Goal: Task Accomplishment & Management: Manage account settings

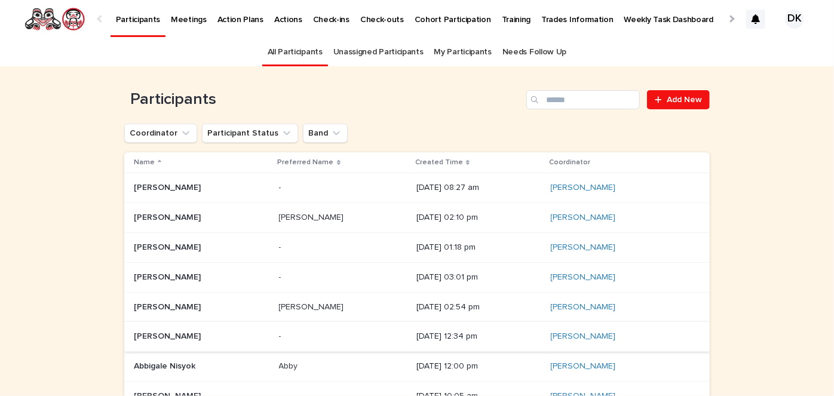
scroll to position [175, 0]
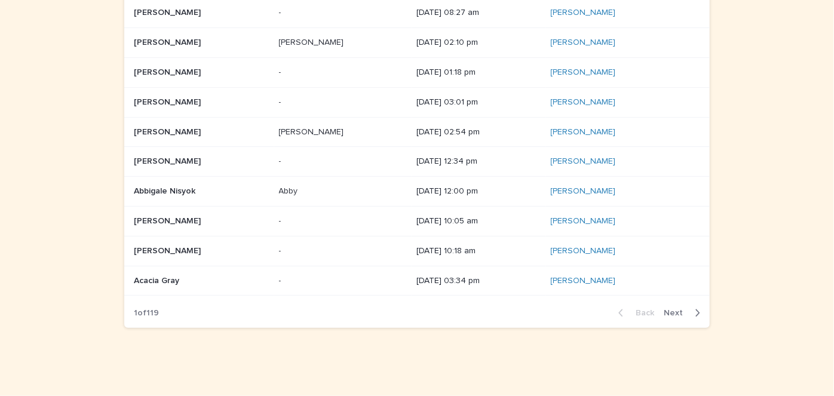
click at [696, 312] on icon "button" at bounding box center [698, 313] width 4 height 7
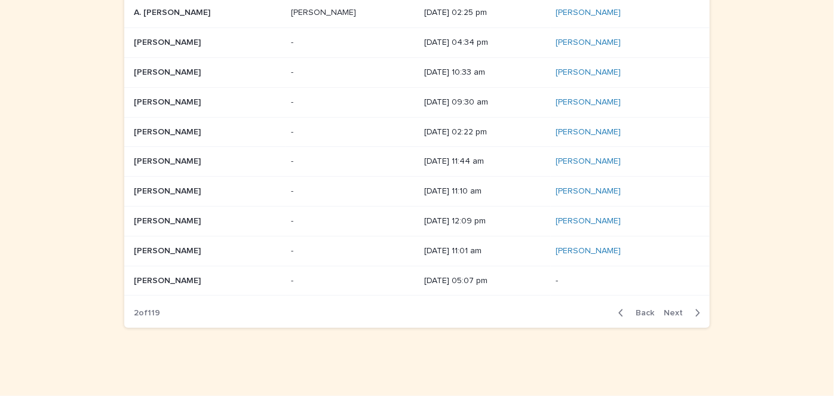
click at [695, 308] on icon "button" at bounding box center [697, 313] width 5 height 11
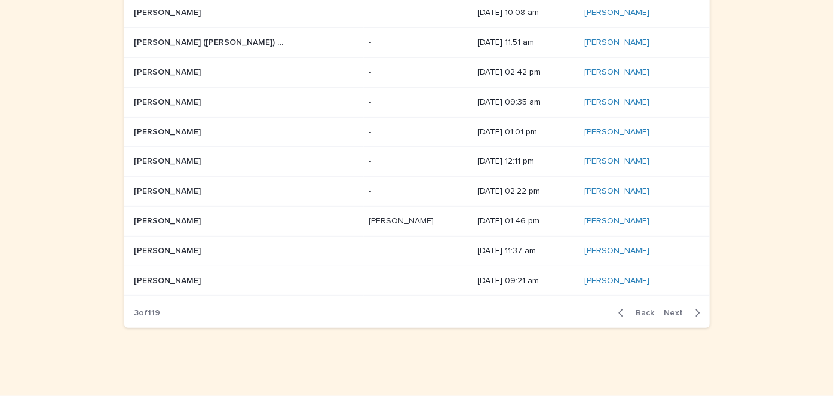
click at [695, 308] on icon "button" at bounding box center [697, 313] width 5 height 11
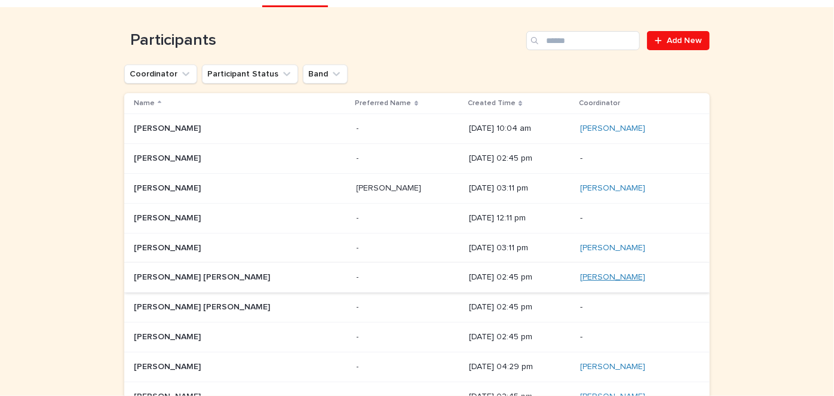
scroll to position [175, 0]
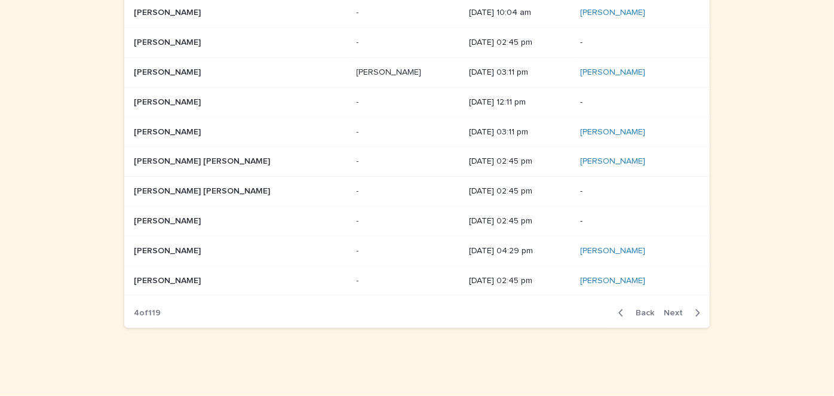
click at [695, 310] on icon "button" at bounding box center [697, 313] width 5 height 11
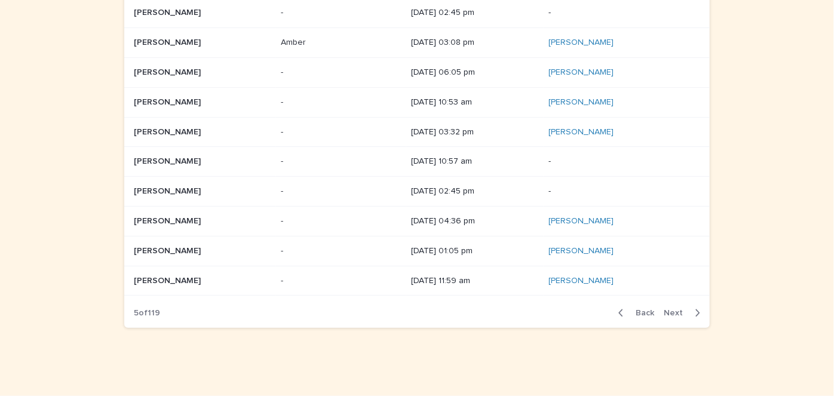
click at [696, 310] on icon "button" at bounding box center [698, 313] width 4 height 7
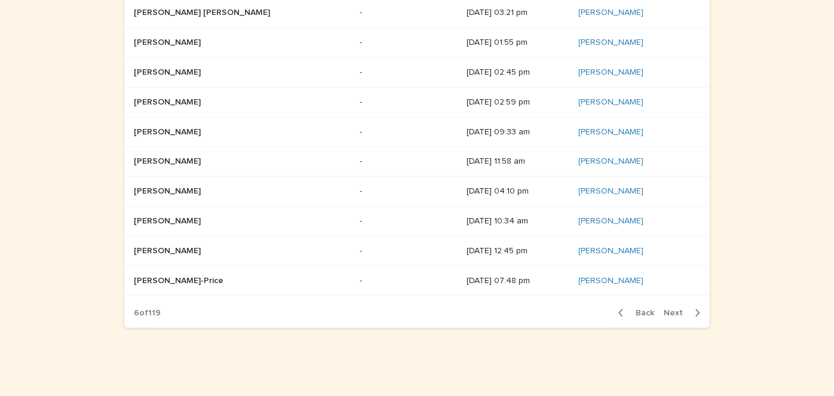
click at [696, 310] on icon "button" at bounding box center [698, 313] width 4 height 7
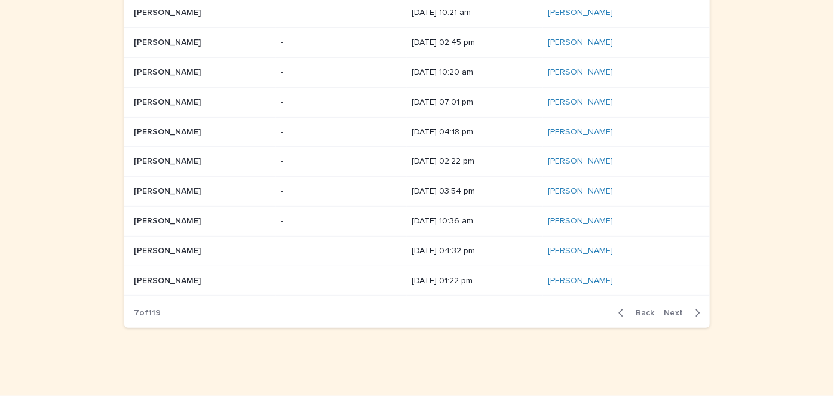
click at [696, 310] on icon "button" at bounding box center [698, 313] width 4 height 7
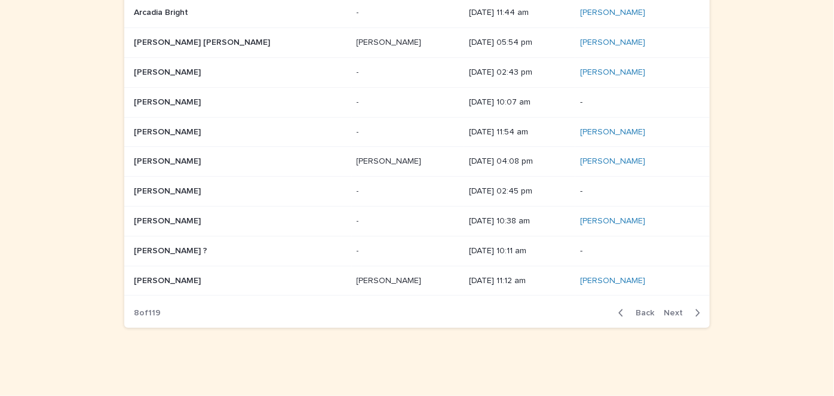
click at [137, 40] on p "[PERSON_NAME] [PERSON_NAME]" at bounding box center [203, 41] width 139 height 13
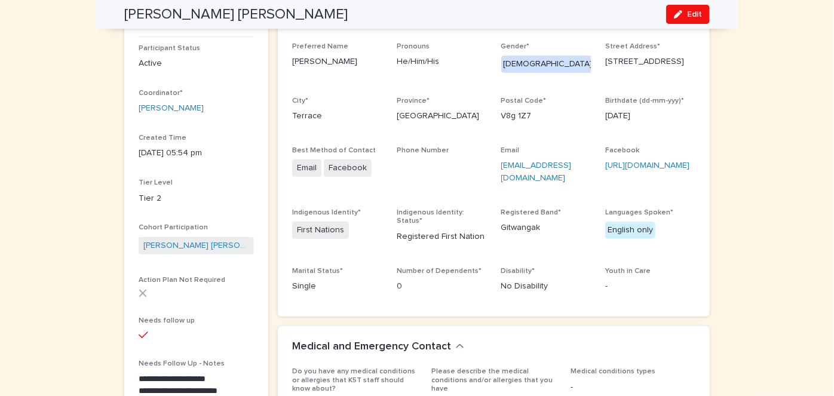
scroll to position [148, 0]
click at [689, 13] on span "Edit" at bounding box center [694, 14] width 15 height 8
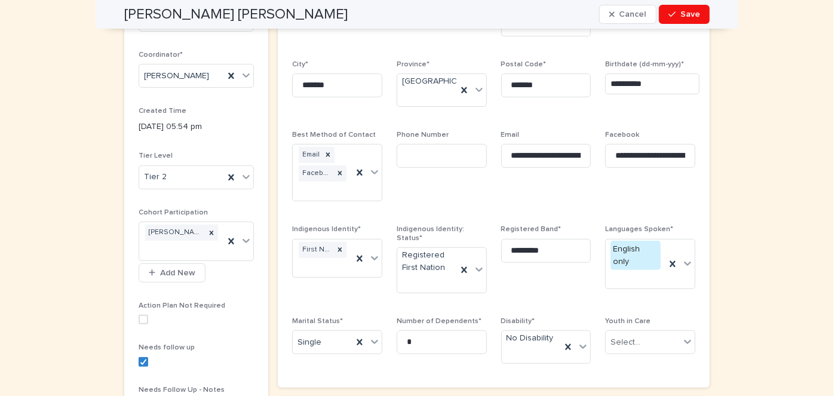
scroll to position [206, 0]
click at [143, 357] on span at bounding box center [144, 362] width 10 height 10
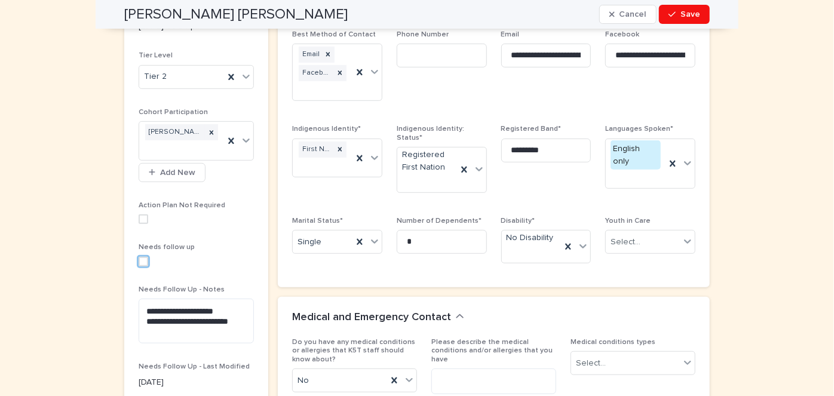
scroll to position [306, 0]
drag, startPoint x: 240, startPoint y: 322, endPoint x: 136, endPoint y: 309, distance: 104.7
click at [139, 309] on textarea "**********" at bounding box center [196, 321] width 115 height 45
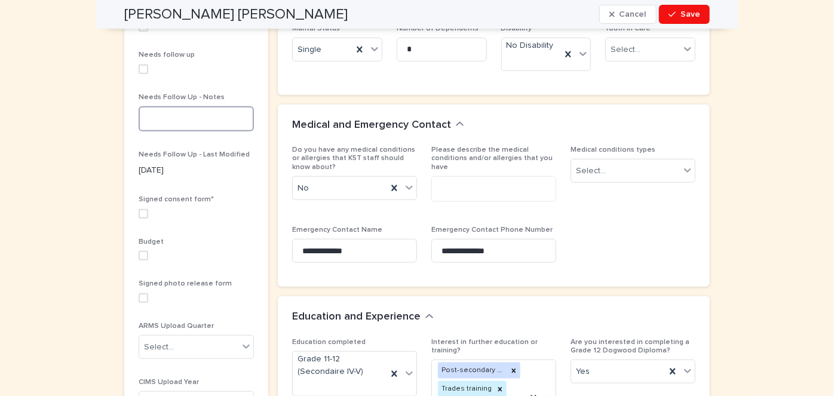
scroll to position [500, 0]
click at [140, 212] on span at bounding box center [144, 212] width 10 height 10
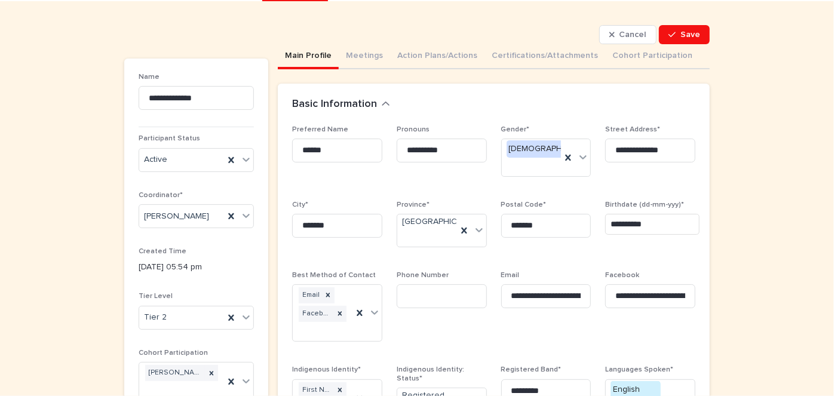
scroll to position [66, 0]
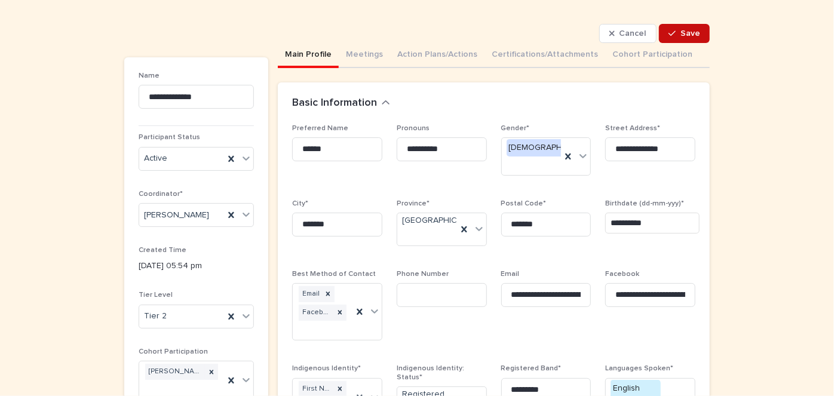
click at [677, 30] on div "button" at bounding box center [675, 33] width 12 height 8
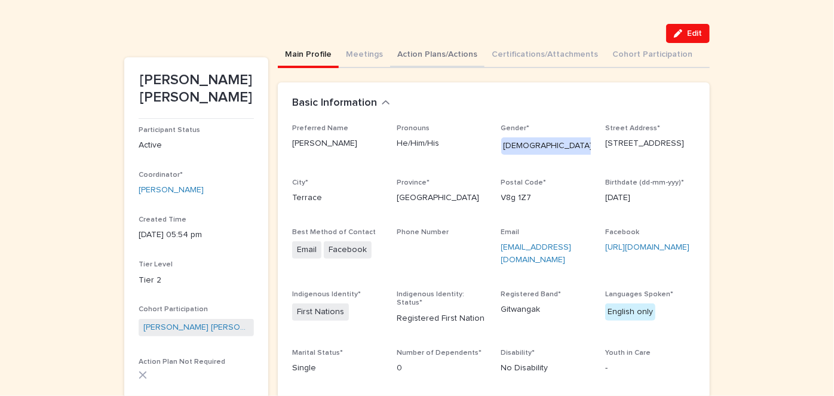
click at [397, 50] on button "Action Plans/Actions" at bounding box center [437, 55] width 94 height 25
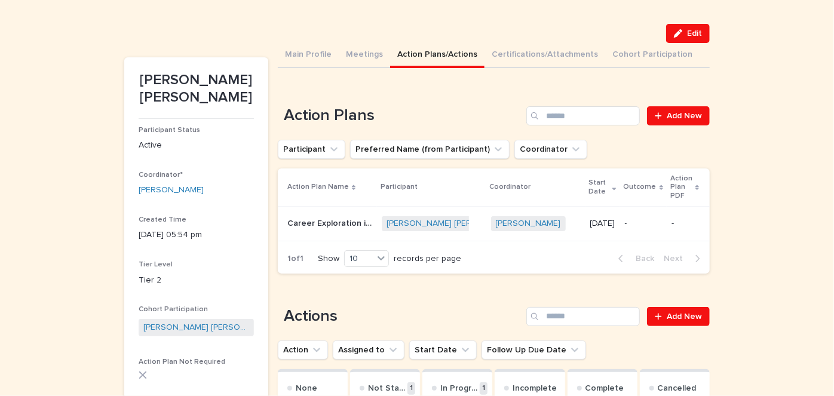
click at [322, 216] on p "Career Exploration in [GEOGRAPHIC_DATA]" at bounding box center [330, 222] width 87 height 13
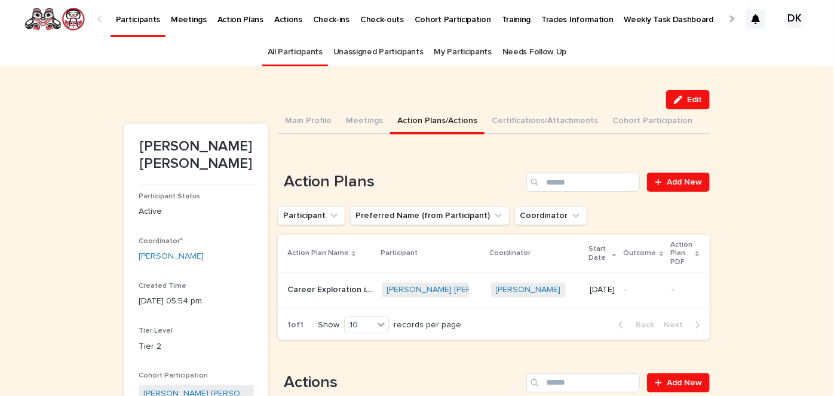
scroll to position [38, 0]
